Goal: Navigation & Orientation: Find specific page/section

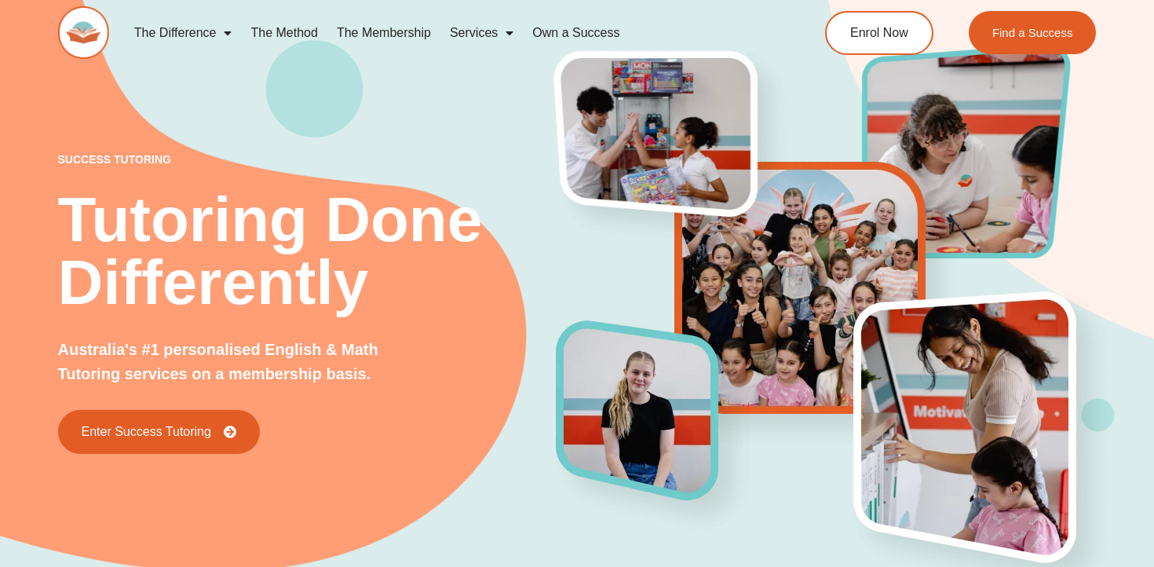
click at [84, 26] on img at bounding box center [83, 32] width 51 height 53
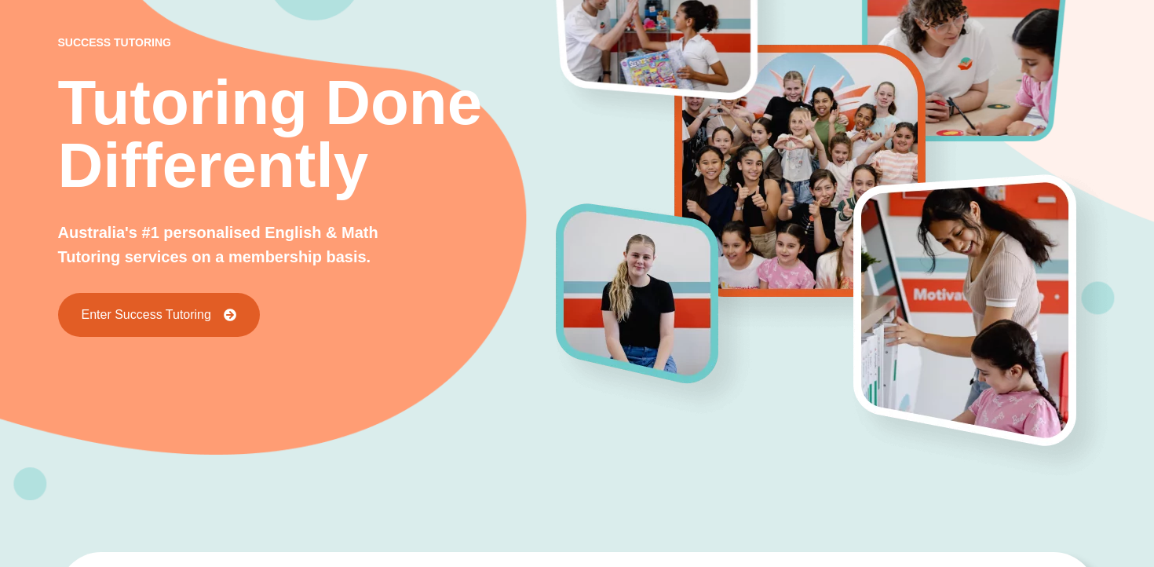
scroll to position [140, 0]
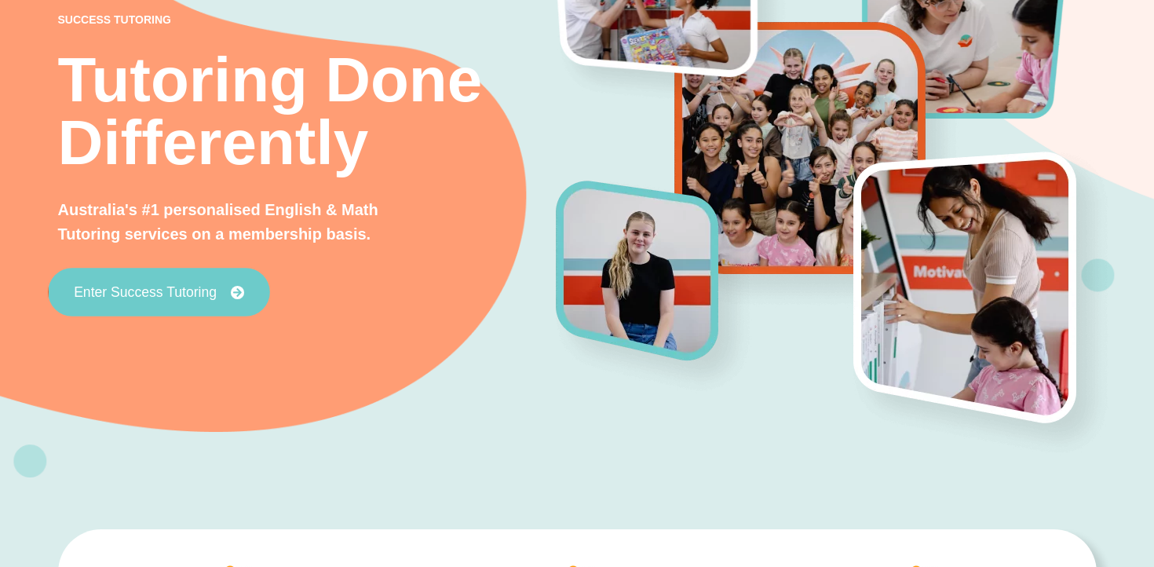
click at [146, 296] on span "Enter Success Tutoring" at bounding box center [145, 292] width 143 height 14
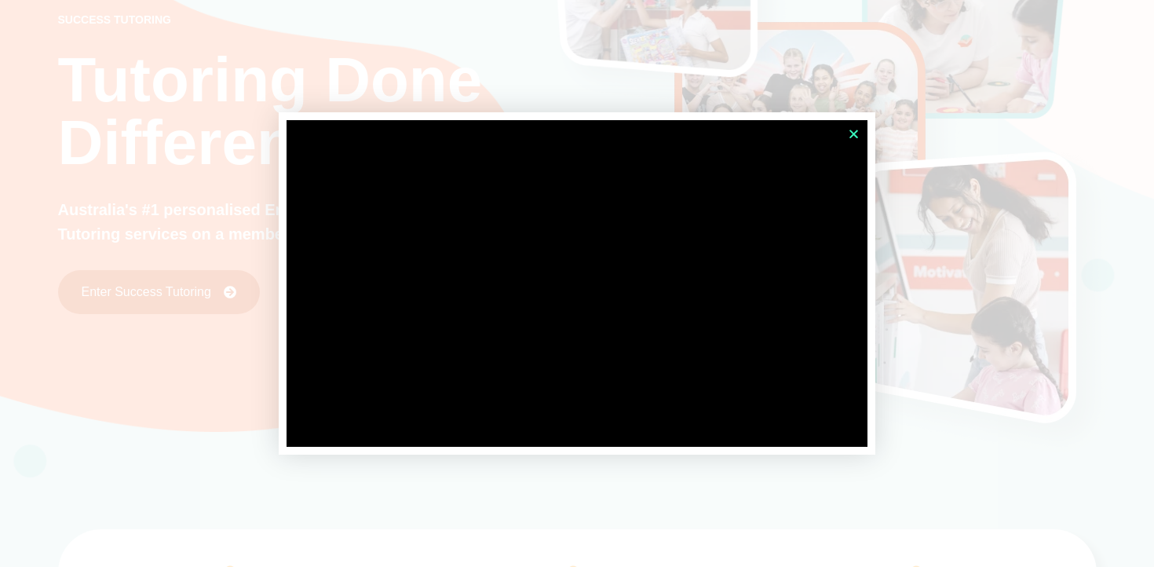
click at [853, 136] on icon "Close" at bounding box center [854, 134] width 12 height 12
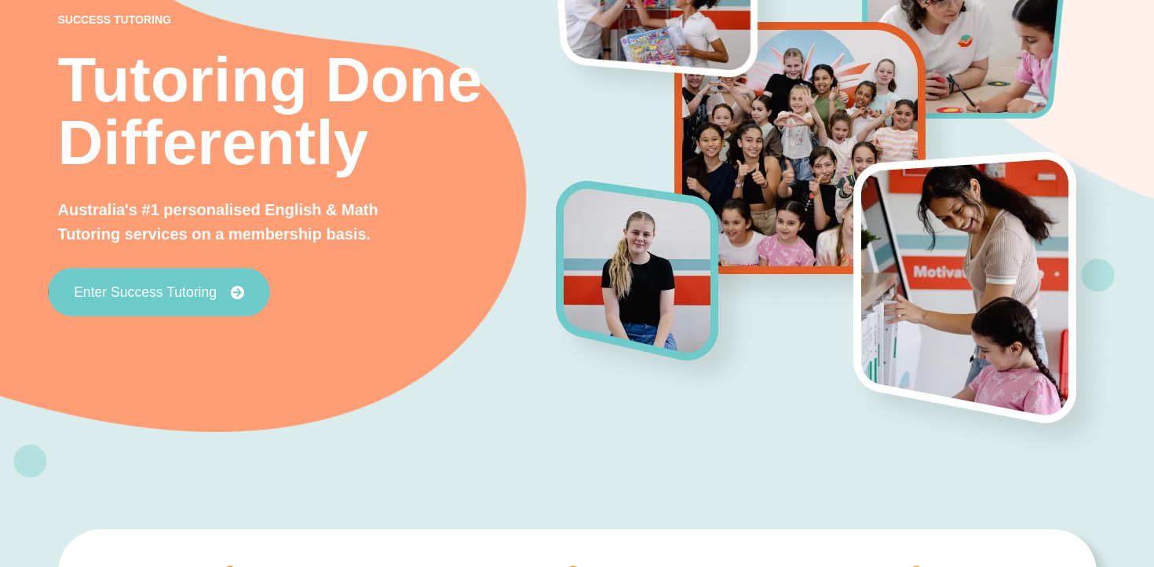
click at [207, 298] on span "Enter Success Tutoring" at bounding box center [145, 292] width 143 height 14
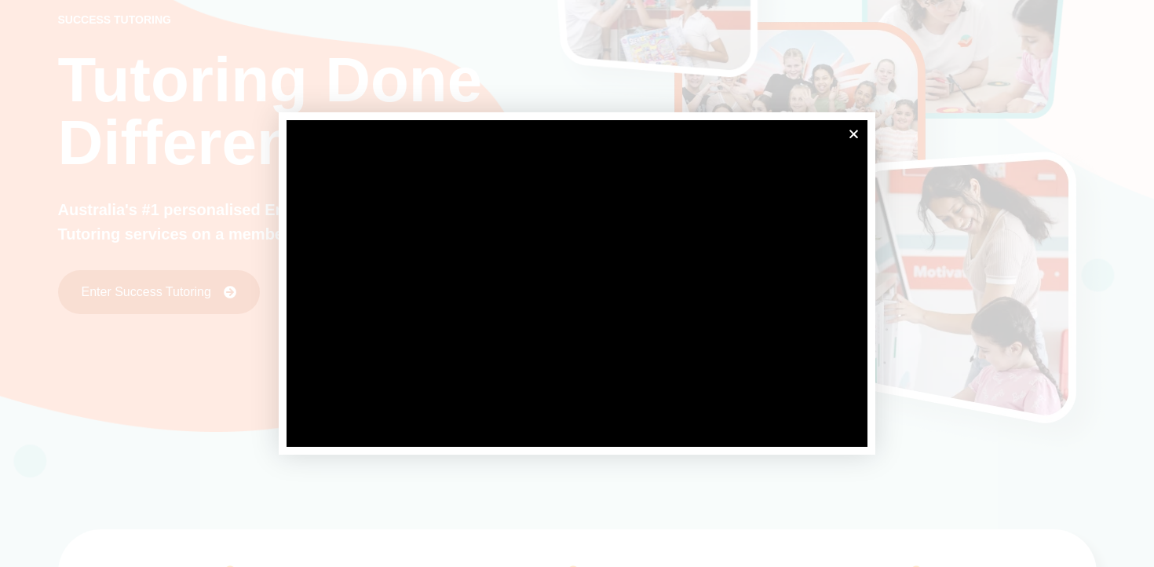
click at [509, 70] on div at bounding box center [577, 283] width 1154 height 567
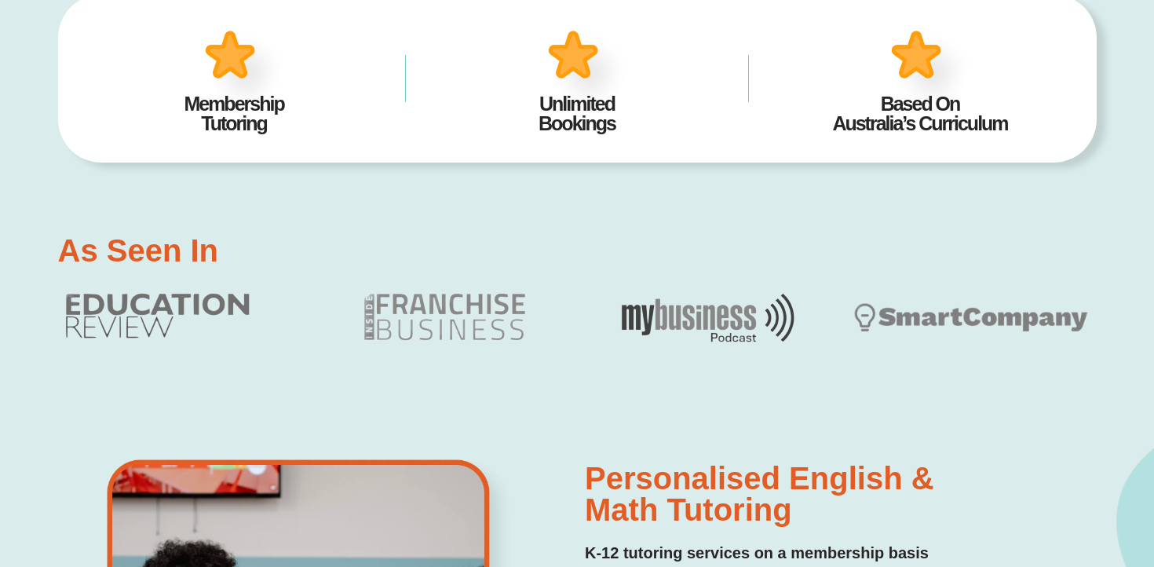
scroll to position [0, 0]
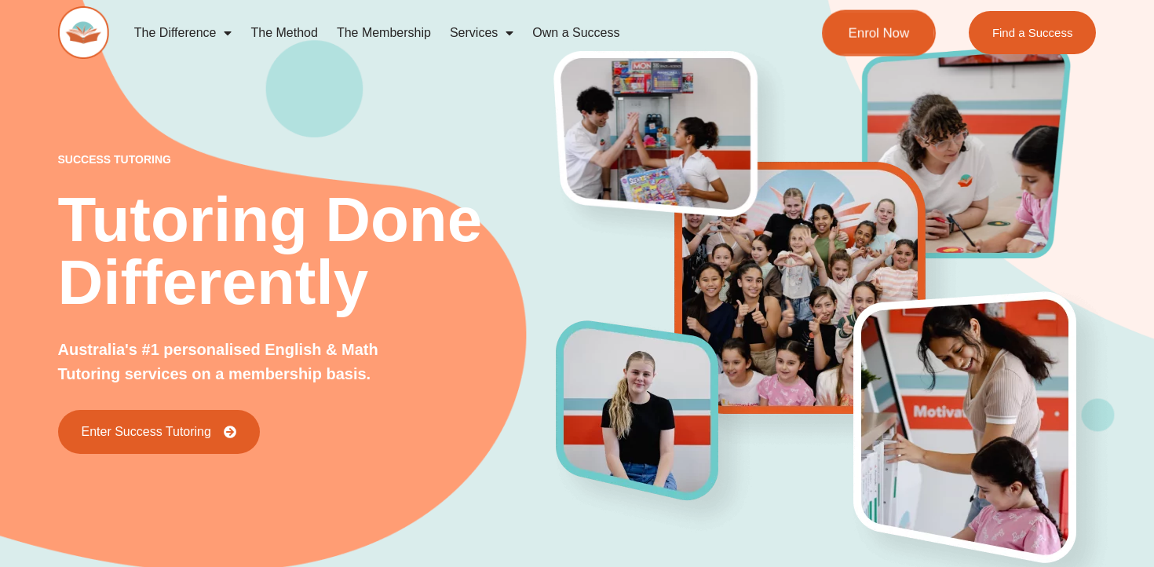
click at [889, 37] on span "Enrol Now" at bounding box center [879, 32] width 61 height 13
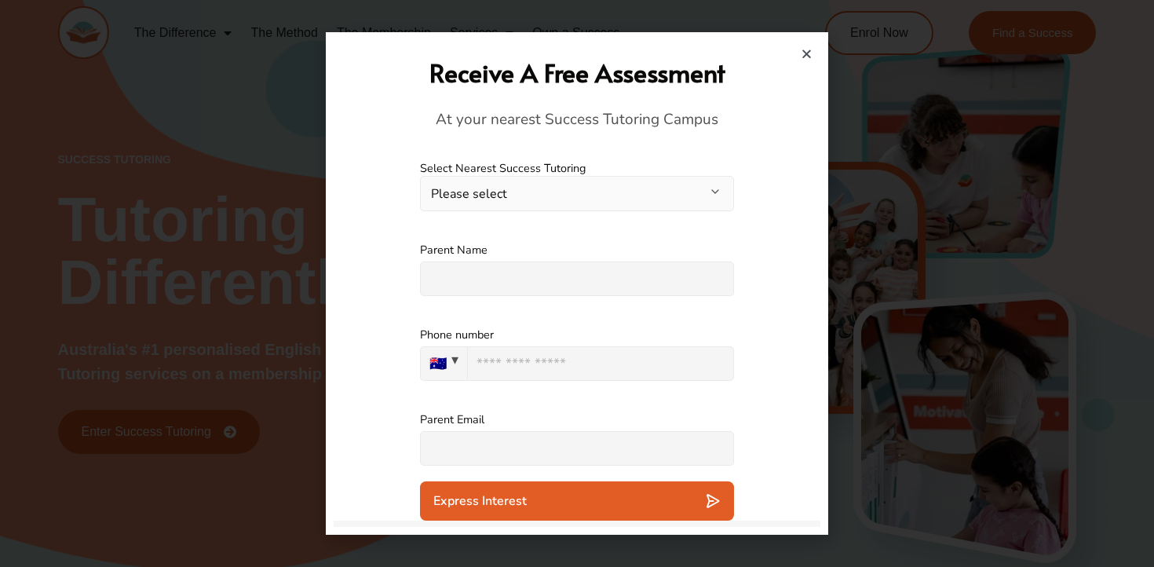
click at [806, 60] on h2 "Receive A Free Assessment" at bounding box center [577, 73] width 471 height 34
click at [810, 48] on icon "Close" at bounding box center [807, 54] width 12 height 12
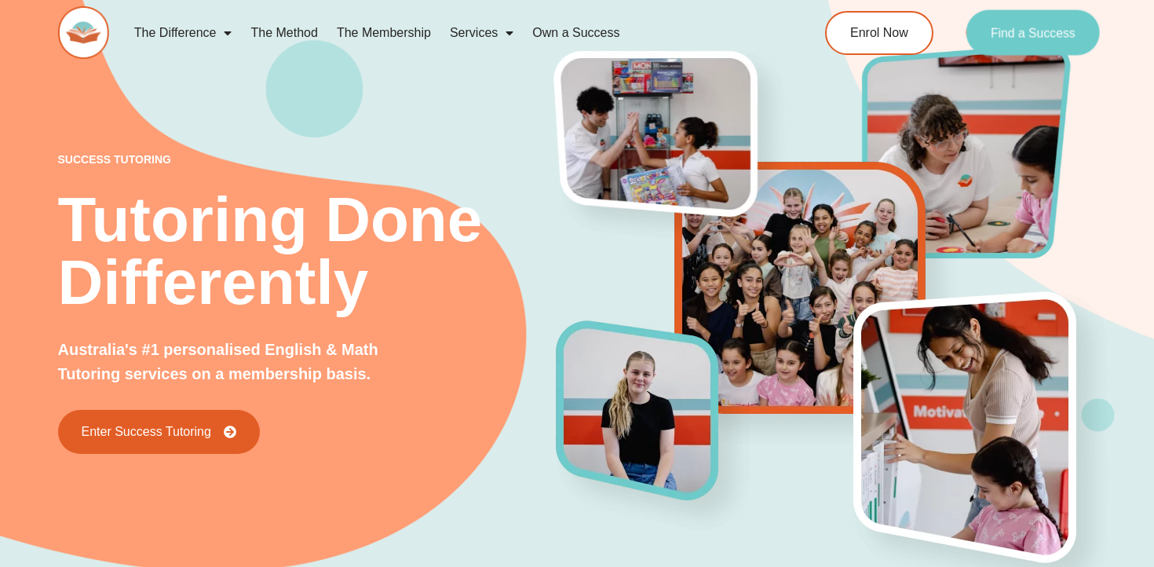
click at [994, 35] on span "Find a Success" at bounding box center [1033, 33] width 85 height 13
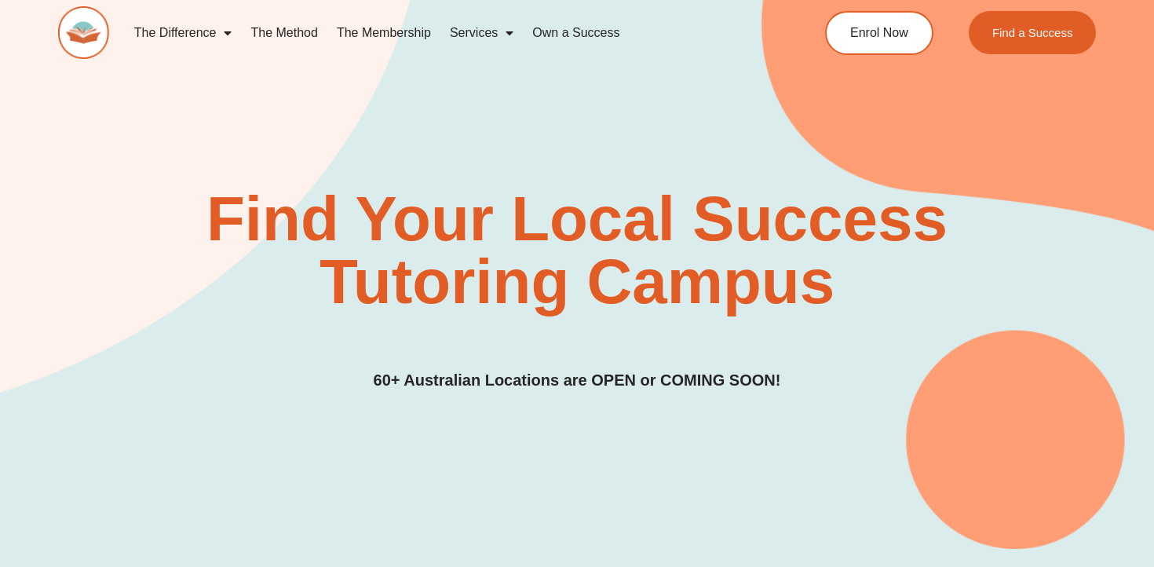
click at [84, 30] on img at bounding box center [83, 32] width 51 height 53
